Goal: Information Seeking & Learning: Find specific fact

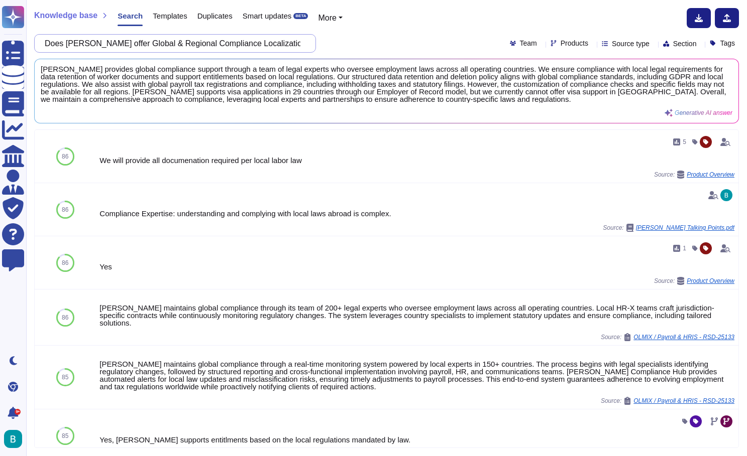
click at [278, 48] on input "Does [PERSON_NAME] offer Global & Regional Compliance Localization support for …" at bounding box center [173, 44] width 266 height 18
click at [274, 45] on input "Does [PERSON_NAME] offer Global & Regional Compliance Localization support for …" at bounding box center [173, 44] width 266 height 18
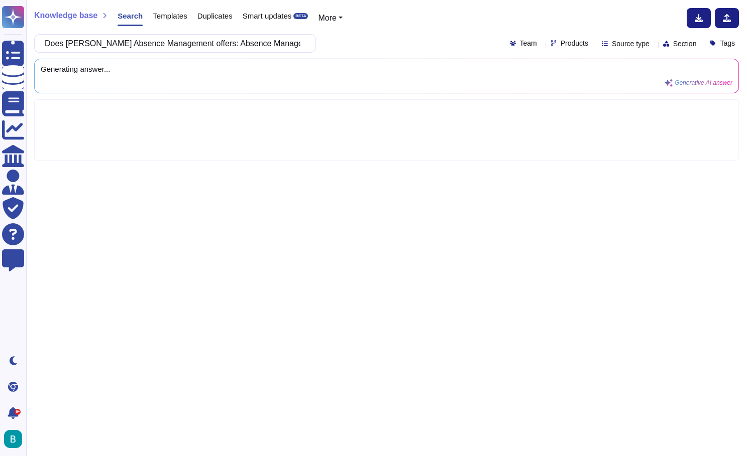
scroll to position [0, 767]
click at [394, 44] on div "Does [PERSON_NAME] Absence Management offers: Absence Management Absence config…" at bounding box center [386, 43] width 704 height 19
drag, startPoint x: 202, startPoint y: 43, endPoint x: 284, endPoint y: 44, distance: 81.8
click at [284, 44] on input "Does [PERSON_NAME] Absence Management offers: Absence Management Absence config…" at bounding box center [173, 44] width 266 height 18
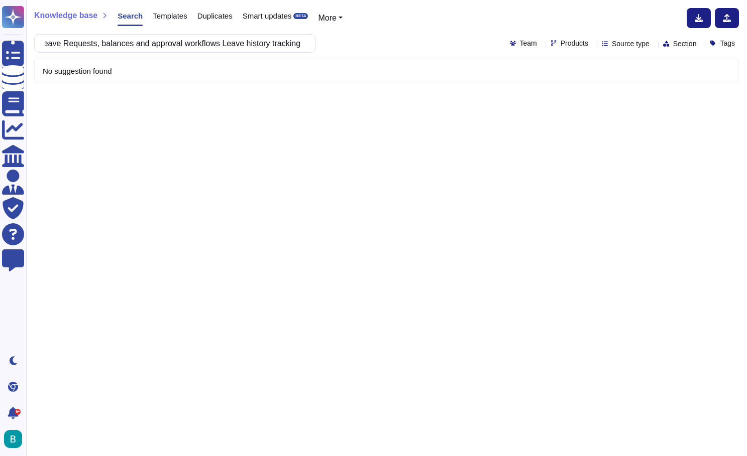
click at [384, 44] on div "Does [PERSON_NAME] Absence Management offers: Absence configuration (sick, PTO,…" at bounding box center [386, 43] width 704 height 19
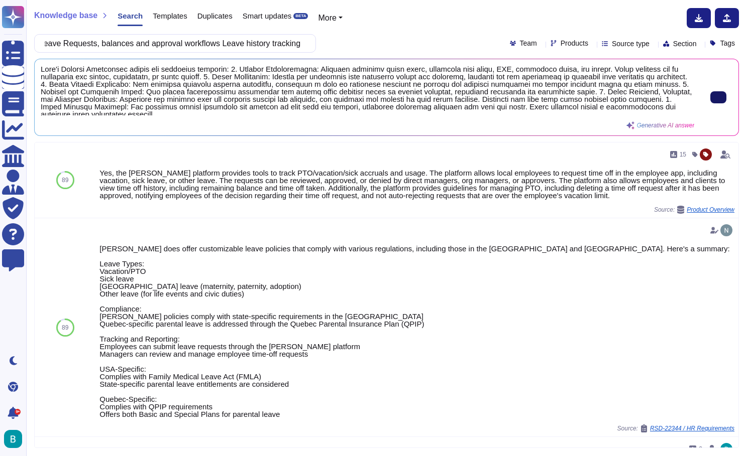
click at [710, 100] on button at bounding box center [718, 97] width 16 height 12
click at [277, 43] on input "Does [PERSON_NAME] Absence Management offers: Absence configuration (sick, PTO,…" at bounding box center [173, 44] width 266 height 18
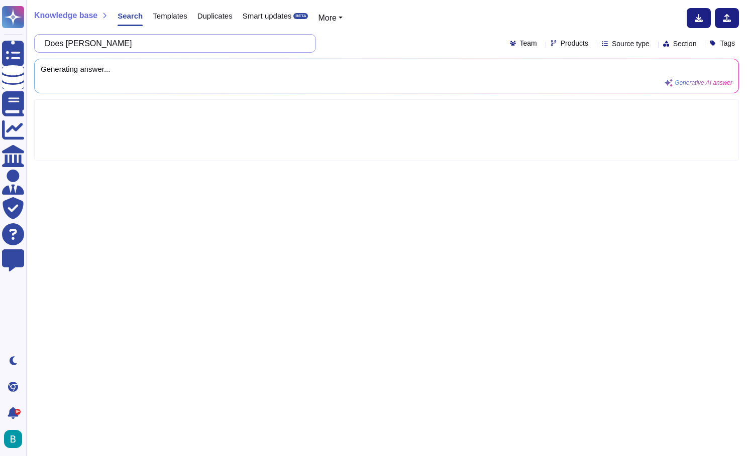
paste input "Reporting and Analytics Real-time dashboards and reports for headcount, cost, t…"
click at [391, 44] on div "Does [PERSON_NAME] Reporting and Analytics Real-time dashboards and reports for…" at bounding box center [386, 43] width 704 height 19
click at [179, 43] on input "Does [PERSON_NAME] Reporting and Analytics Real-time dashboards and reports for…" at bounding box center [173, 44] width 266 height 18
click at [332, 50] on div "Does [PERSON_NAME] Reporting and Analytics offers: Real-time dashboards and rep…" at bounding box center [386, 43] width 704 height 19
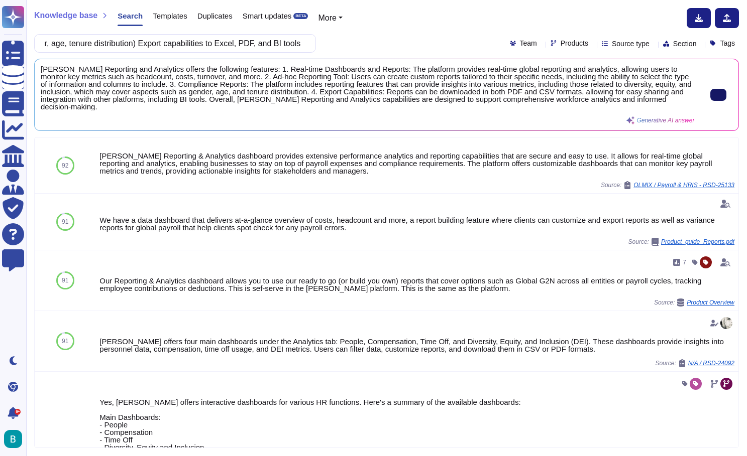
click at [263, 50] on input "Does [PERSON_NAME] Reporting and Analytics offers: Real-time dashboards and rep…" at bounding box center [173, 44] width 266 height 18
paste input "Mass Data Uploads Bulk upload of employee data (e.g., new salaries post salary …"
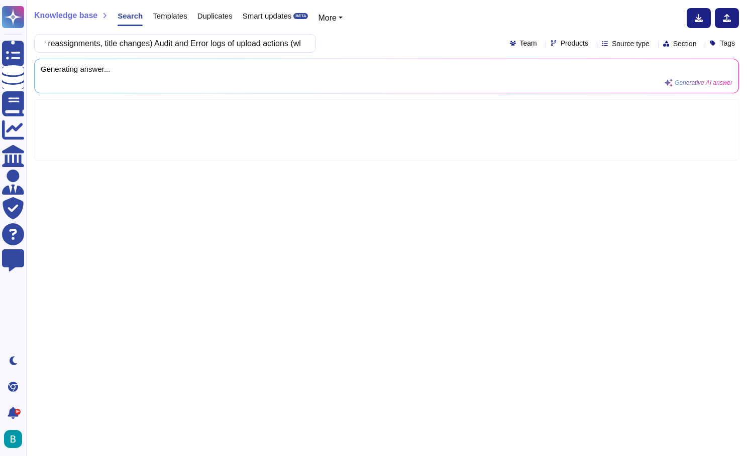
click at [377, 50] on div "Mass Data Uploads Bulk upload of employee data (e.g., new salaries post salary …" at bounding box center [386, 43] width 704 height 19
click at [52, 46] on input "Mass Data Uploads Bulk upload of employee data (e.g., new salaries post salary …" at bounding box center [173, 44] width 266 height 18
click at [122, 41] on input "Mass Data Uploads Bulk upload of employee data (e.g., new salaries post salary …" at bounding box center [173, 44] width 266 height 18
click at [329, 49] on div "Mass Data Uploads: Bulk upload of employee data (e.g., new salaries post salary…" at bounding box center [386, 43] width 704 height 19
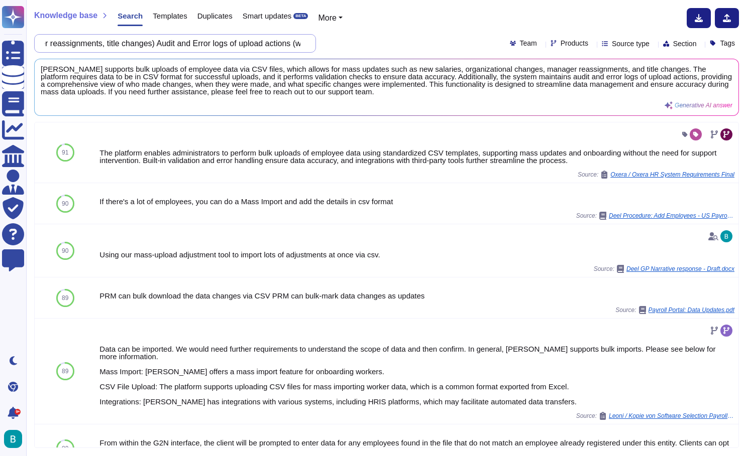
click at [253, 45] on input "Mass Data Uploads: Bulk upload of employee data (e.g., new salaries post salary…" at bounding box center [173, 44] width 266 height 18
click at [500, 4] on div "Knowledge base Search Templates Duplicates Smart updates BETA More Mass Data Up…" at bounding box center [386, 228] width 720 height 456
click at [232, 39] on input "Mass Data Uploads: Bulk upload of employee data (e.g., new salaries post salary…" at bounding box center [173, 44] width 266 height 18
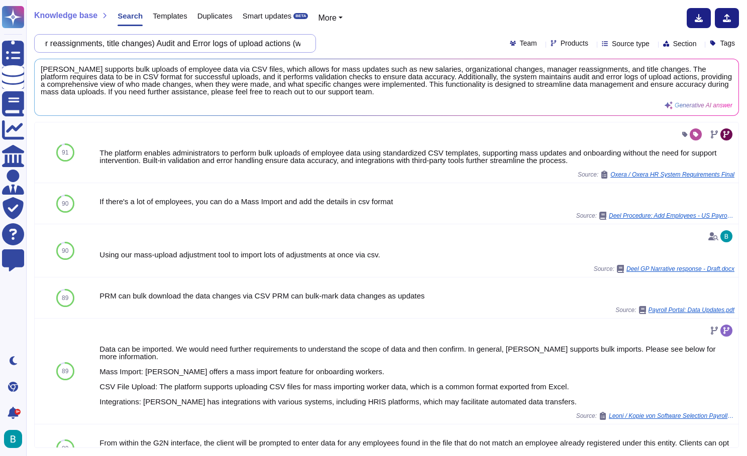
click at [232, 39] on input "Mass Data Uploads: Bulk upload of employee data (e.g., new salaries post salary…" at bounding box center [173, 44] width 266 height 18
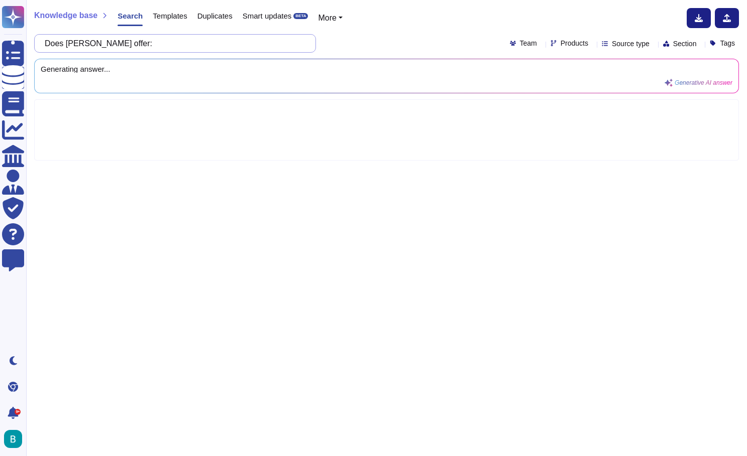
paste input "Role-based access by employee, manager, HR, regional admin Localization support…"
click at [398, 53] on div "Knowledge base Search Templates Duplicates Smart updates BETA More Does [PERSON…" at bounding box center [386, 228] width 720 height 456
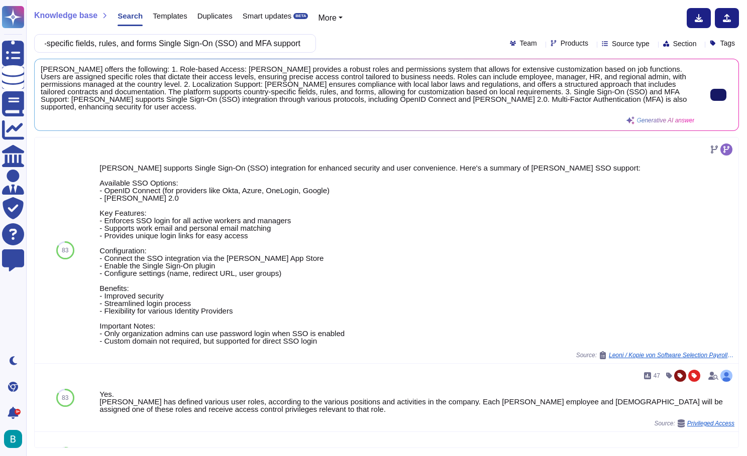
click at [710, 99] on button at bounding box center [718, 95] width 16 height 12
click at [294, 40] on input "Does [PERSON_NAME] offer: Role-based access by employee, manager, HR, regional …" at bounding box center [173, 44] width 266 height 18
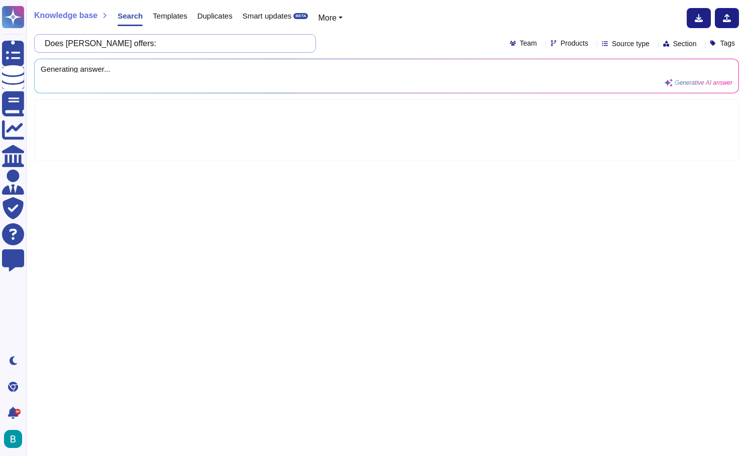
paste input "Integration capabilities with: Zoho service desk plus (IT ticketing) Outlook em…"
click at [379, 37] on div "Does [PERSON_NAME] offers: Integration capabilities with: Zoho service desk plu…" at bounding box center [386, 43] width 704 height 19
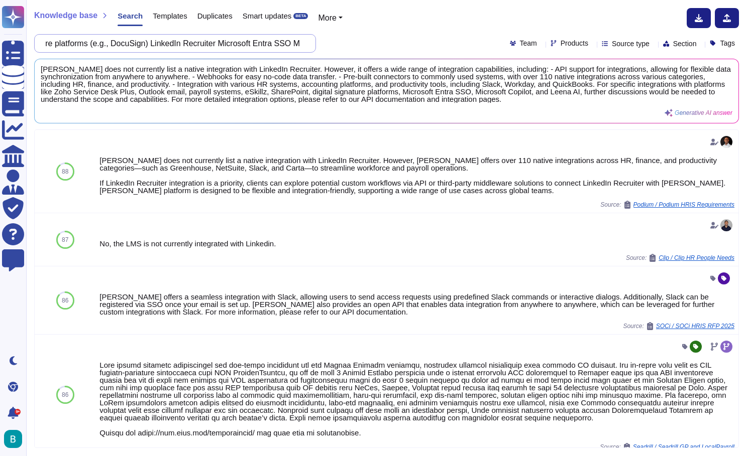
click at [280, 44] on input "Does [PERSON_NAME] offers: Integration capabilities with: Zoho service desk plu…" at bounding box center [173, 44] width 266 height 18
click at [437, 39] on div "Does [PERSON_NAME] offers: Integration capabilities with: Zoho service desk plu…" at bounding box center [386, 43] width 704 height 19
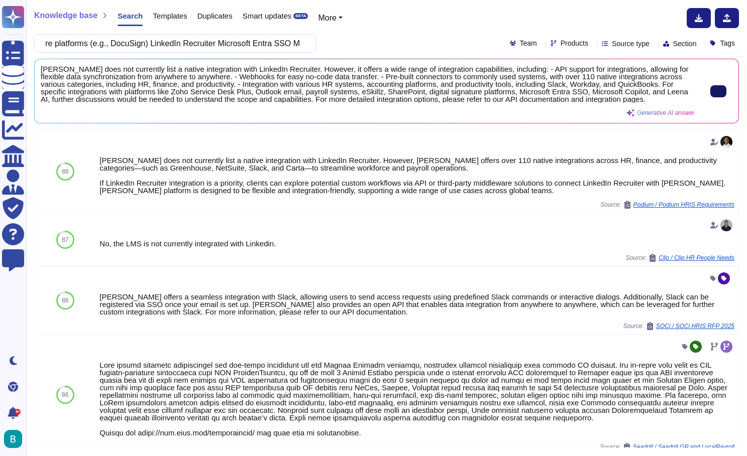
click at [710, 90] on button at bounding box center [718, 91] width 16 height 12
click at [288, 38] on input "Does [PERSON_NAME] offers: Integration capabilities with: Zoho service desk plu…" at bounding box center [173, 44] width 266 height 18
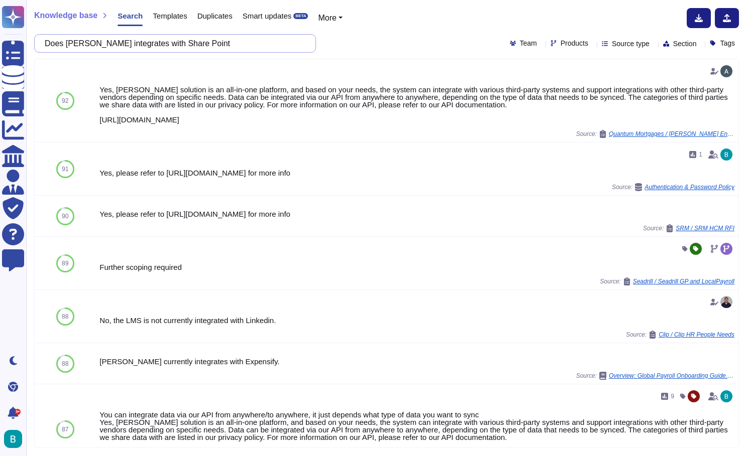
drag, startPoint x: 133, startPoint y: 42, endPoint x: 152, endPoint y: 39, distance: 19.9
click at [152, 39] on input "Does [PERSON_NAME] integrates with Share Point" at bounding box center [173, 44] width 266 height 18
drag, startPoint x: 148, startPoint y: 43, endPoint x: 221, endPoint y: 52, distance: 74.3
click at [221, 52] on input "Does [PERSON_NAME] integrates with Share Point" at bounding box center [173, 44] width 266 height 18
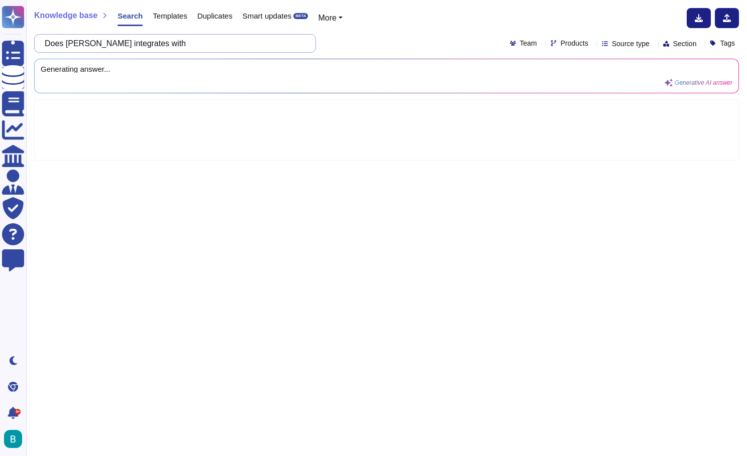
paste input "Microsoft Entra SSO -"
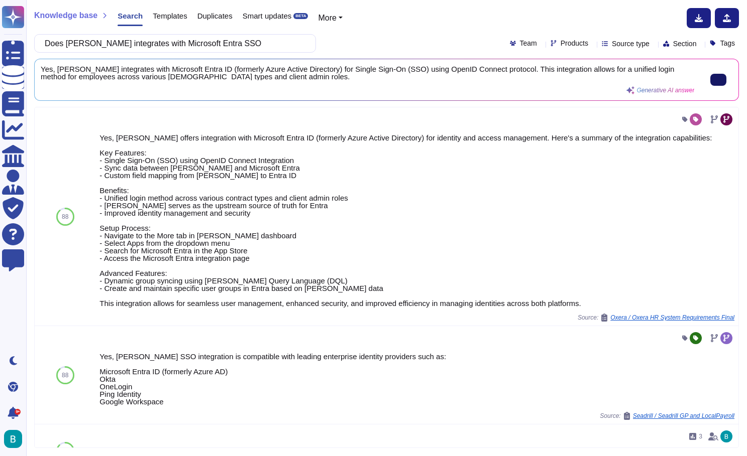
click at [710, 79] on button at bounding box center [718, 80] width 16 height 12
click at [248, 44] on input "Does [PERSON_NAME] integrates with Microsoft Entra SSO" at bounding box center [173, 44] width 266 height 18
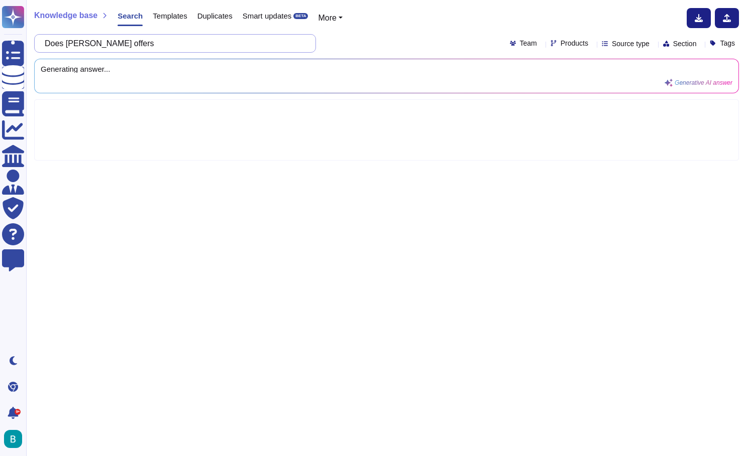
paste input "Webhooks or event-based data triggers -"
click at [390, 29] on div "Knowledge base Search Templates Duplicates Smart updates BETA More Does [PERSON…" at bounding box center [386, 228] width 720 height 456
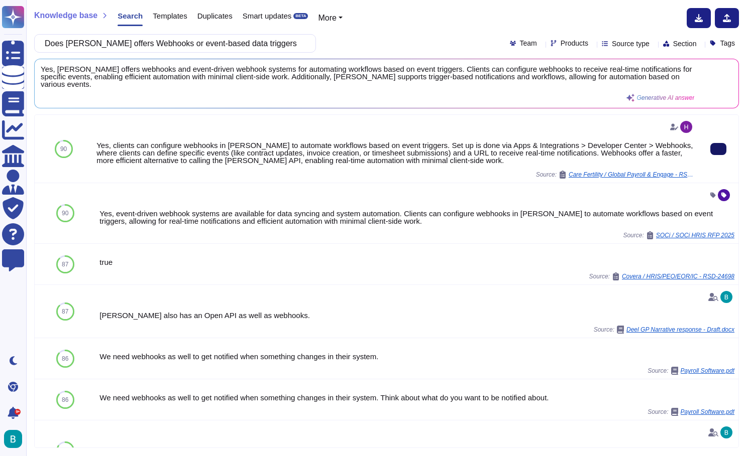
click at [714, 149] on button at bounding box center [718, 149] width 16 height 12
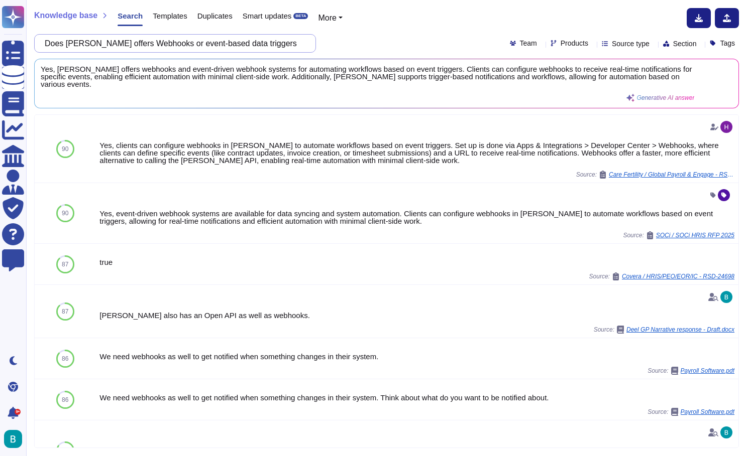
drag, startPoint x: 117, startPoint y: 44, endPoint x: 257, endPoint y: 53, distance: 139.9
click at [257, 53] on div "Knowledge base Search Templates Duplicates Smart updates BETA More Does [PERSON…" at bounding box center [386, 228] width 720 height 456
paste input "SFTP Flat file integrations"
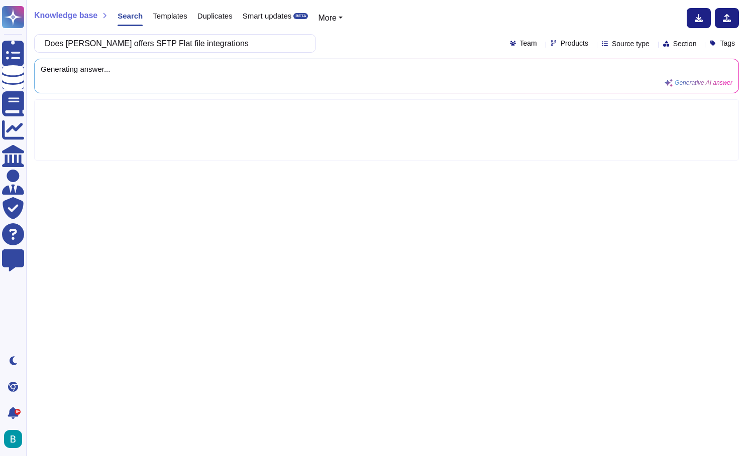
click at [347, 45] on div "Does [PERSON_NAME] offers SFTP Flat file integrations Team Products Source type…" at bounding box center [386, 43] width 704 height 19
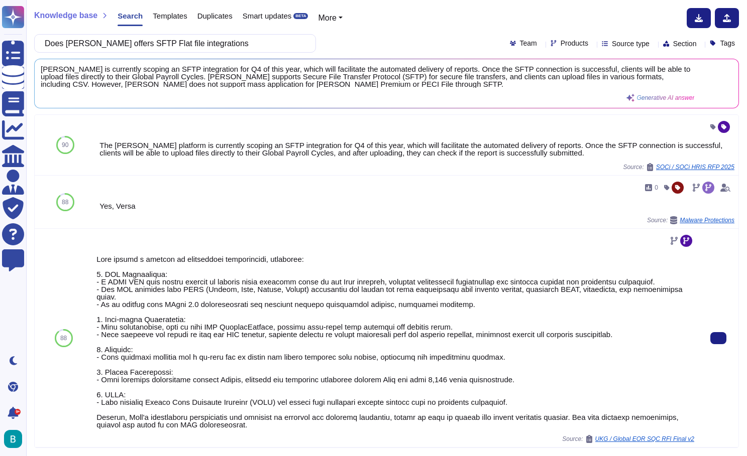
click at [720, 351] on div at bounding box center [718, 338] width 40 height 218
click at [720, 344] on button at bounding box center [718, 338] width 16 height 12
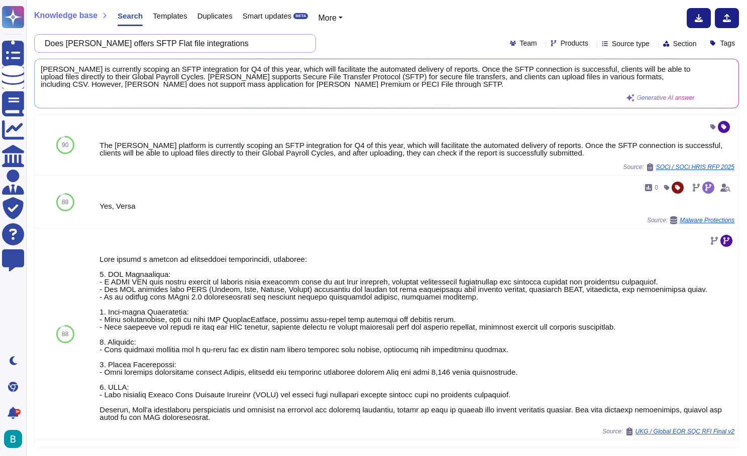
drag, startPoint x: 117, startPoint y: 44, endPoint x: 227, endPoint y: 46, distance: 109.5
click at [227, 46] on input "Does [PERSON_NAME] offers SFTP Flat file integrations" at bounding box center [173, 44] width 266 height 18
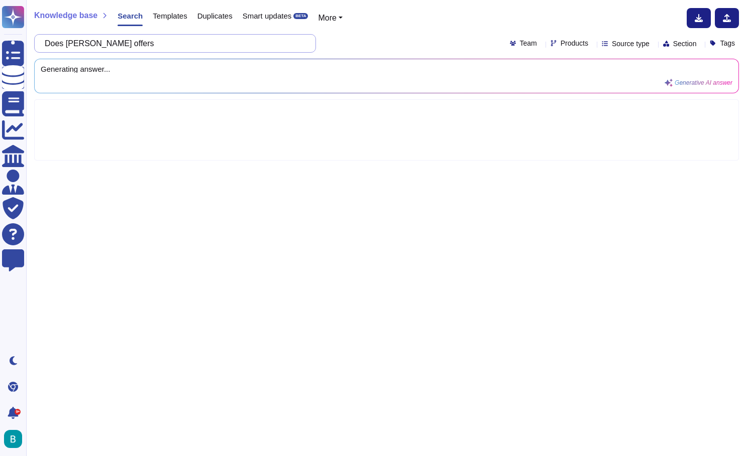
paste input "Pre-built connectors to commonly used systems -"
click at [377, 43] on div "Does [PERSON_NAME] offers Pre-built connectors to commonly used systems - Team …" at bounding box center [386, 43] width 704 height 19
click at [312, 46] on div "Does [PERSON_NAME] offers Pre-built connectors to commonly used systems -" at bounding box center [175, 43] width 282 height 19
click at [305, 41] on input "Does [PERSON_NAME] offers Pre-built connectors to commonly used systems -" at bounding box center [173, 44] width 266 height 18
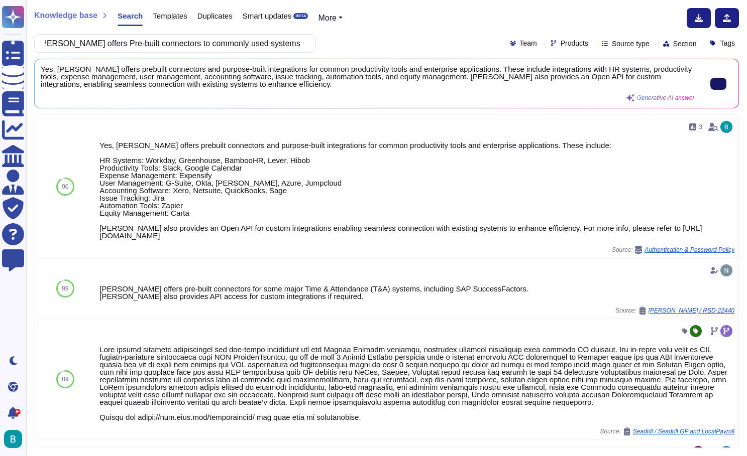
click at [718, 83] on button at bounding box center [718, 84] width 16 height 12
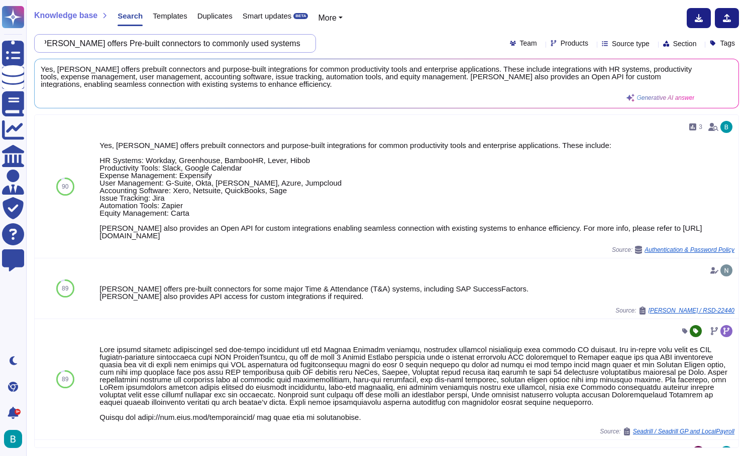
click at [252, 46] on input "Does [PERSON_NAME] offers Pre-built connectors to commonly used systems" at bounding box center [173, 44] width 266 height 18
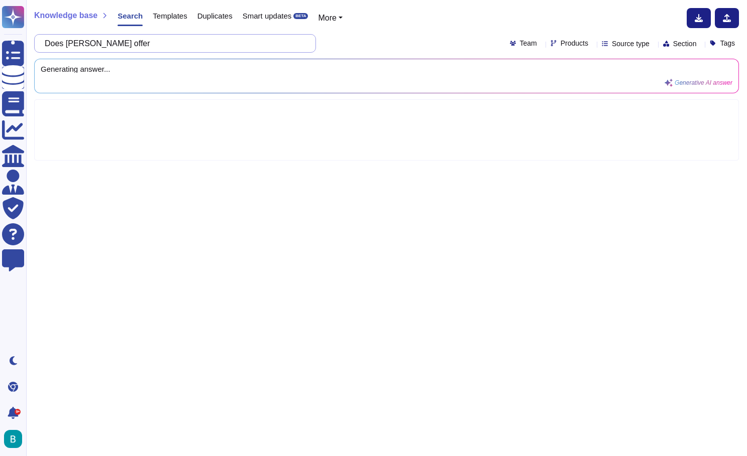
paste input "Mobile-optimized employee and manager self-service"
type input "Does [PERSON_NAME] offer Mobile-optimized employee and manager self-service"
click at [373, 38] on div "Does [PERSON_NAME] offer Mobile-optimized employee and manager self-service Tea…" at bounding box center [386, 43] width 704 height 19
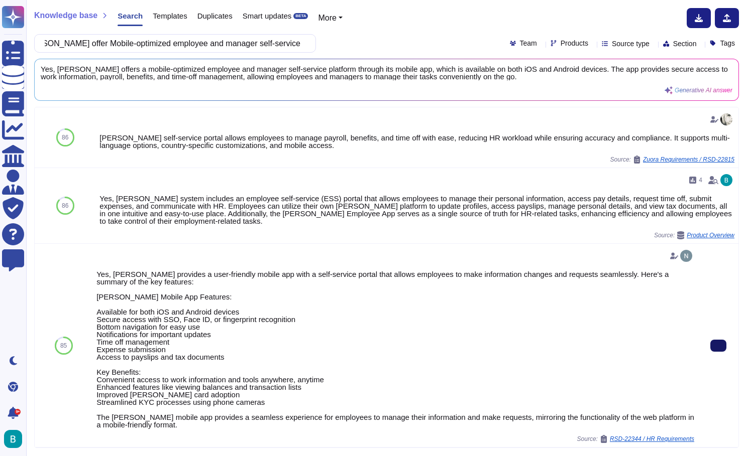
click at [714, 352] on button at bounding box center [718, 346] width 16 height 12
